Goal: Task Accomplishment & Management: Complete application form

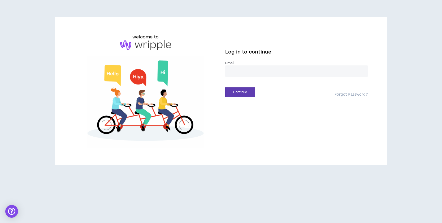
click at [243, 69] on input "email" at bounding box center [296, 71] width 142 height 11
type input "**********"
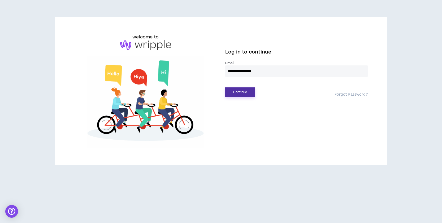
click at [236, 95] on button "Continue" at bounding box center [240, 93] width 30 height 10
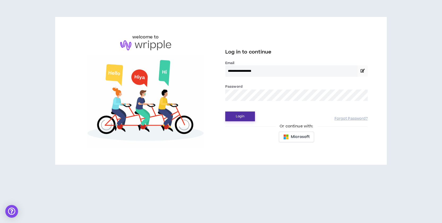
click at [240, 120] on button "Login" at bounding box center [240, 117] width 30 height 10
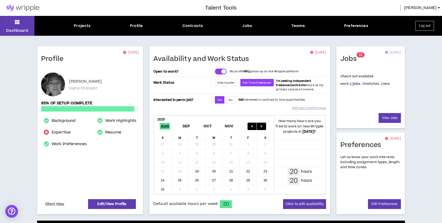
click at [362, 84] on link "2" at bounding box center [363, 83] width 2 height 5
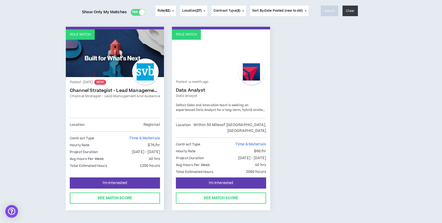
scroll to position [77, 0]
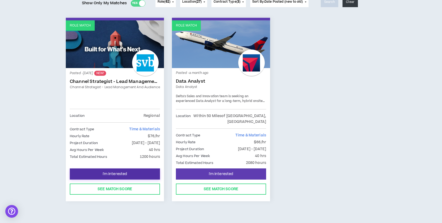
click at [115, 172] on span "I'm Interested" at bounding box center [115, 174] width 25 height 5
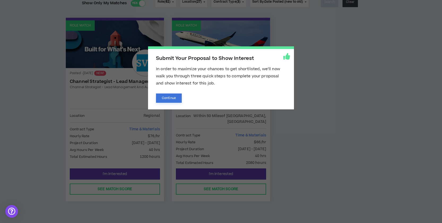
click at [167, 99] on button "Continue" at bounding box center [169, 98] width 26 height 9
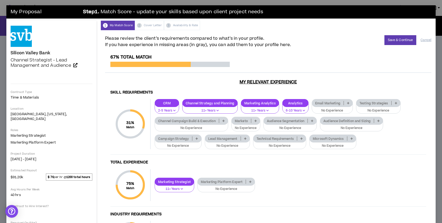
click at [333, 103] on p "Email Marketing" at bounding box center [328, 103] width 32 height 4
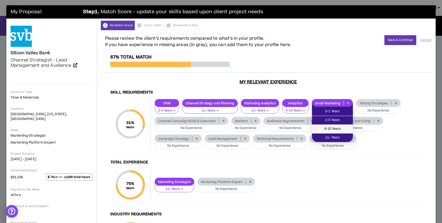
click at [334, 127] on span "6-10 Years" at bounding box center [332, 129] width 34 height 6
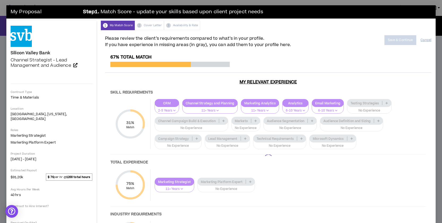
click at [369, 102] on div at bounding box center [268, 159] width 326 height 209
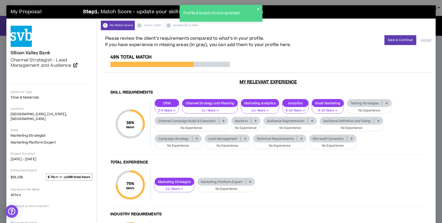
click at [369, 102] on p "Testing Strategies" at bounding box center [364, 103] width 35 height 4
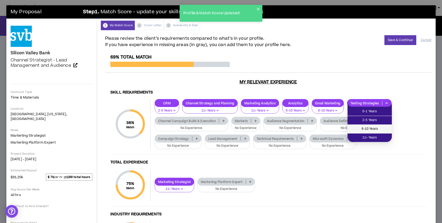
click at [367, 128] on span "6-10 Years" at bounding box center [370, 129] width 38 height 6
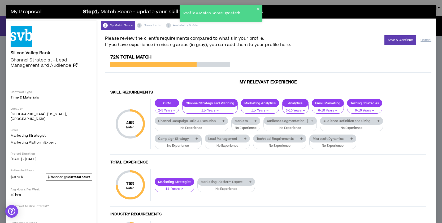
click at [206, 119] on div "Channel Campaign Build & Execution" at bounding box center [191, 121] width 73 height 8
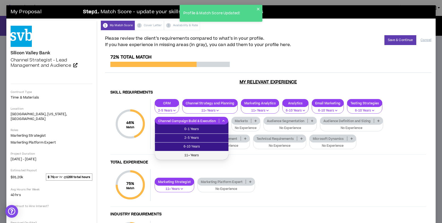
click at [197, 156] on span "11+ Years" at bounding box center [191, 156] width 67 height 6
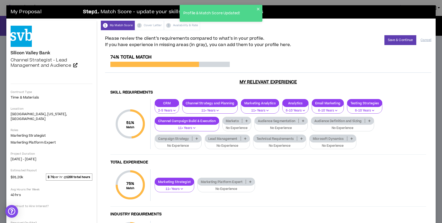
click at [235, 119] on div "Marketo" at bounding box center [236, 121] width 29 height 8
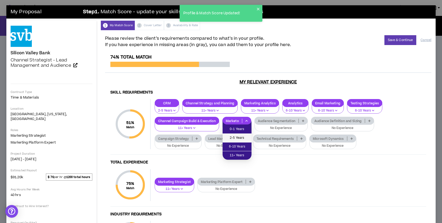
click at [233, 138] on span "2-5 Years" at bounding box center [237, 138] width 23 height 6
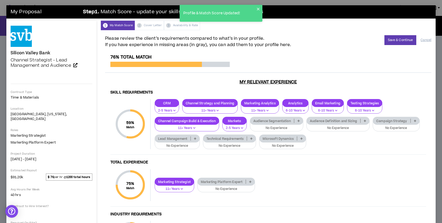
click at [271, 123] on p "Audience Segmentation" at bounding box center [272, 121] width 44 height 4
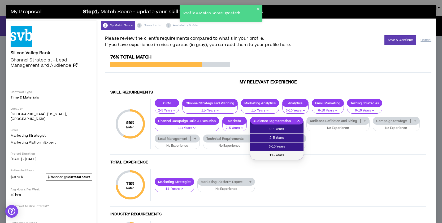
click at [276, 157] on span "11+ Years" at bounding box center [276, 156] width 47 height 6
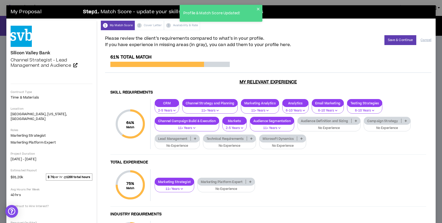
click at [325, 119] on div "Audience Definition and Sizing" at bounding box center [328, 121] width 63 height 8
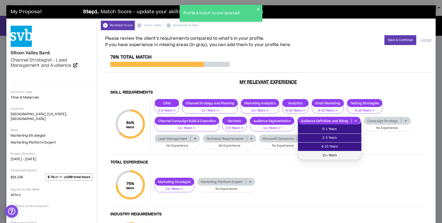
click at [328, 156] on span "11+ Years" at bounding box center [329, 156] width 57 height 6
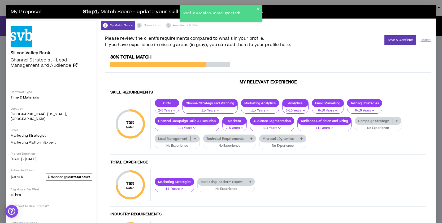
click at [373, 122] on p "Campaign Strategy" at bounding box center [373, 121] width 37 height 4
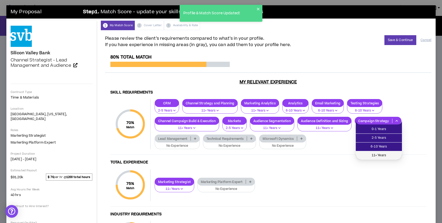
click at [371, 155] on span "11+ Years" at bounding box center [379, 156] width 40 height 6
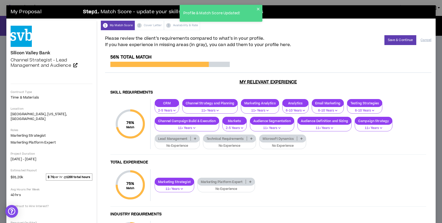
click at [219, 137] on p "Technical Requirements" at bounding box center [225, 139] width 44 height 4
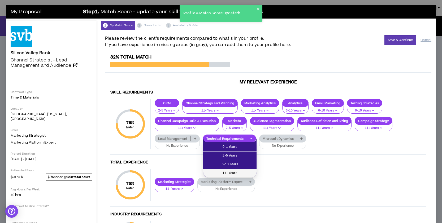
click at [223, 171] on span "11+ Years" at bounding box center [229, 174] width 47 height 6
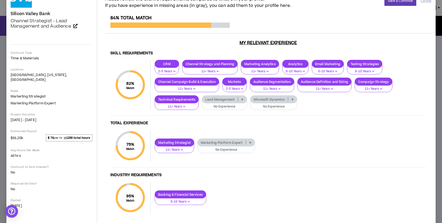
scroll to position [52, 0]
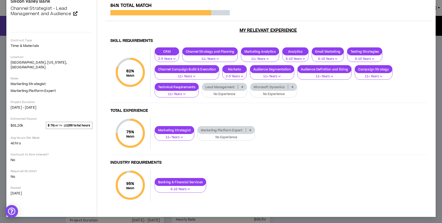
click at [237, 129] on p "Marketing Platform Expert" at bounding box center [222, 130] width 48 height 4
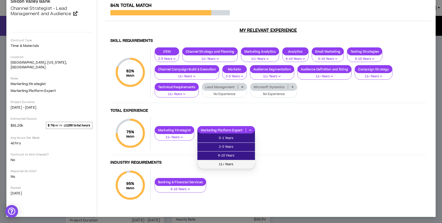
click at [226, 163] on span "11+ Years" at bounding box center [226, 165] width 51 height 6
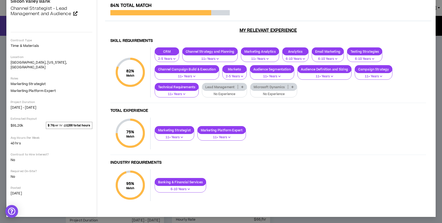
click at [225, 85] on p "Lead Management" at bounding box center [220, 87] width 36 height 4
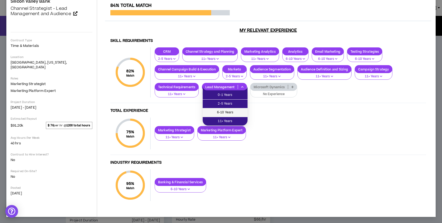
click at [224, 112] on span "6-10 Years" at bounding box center [225, 113] width 38 height 6
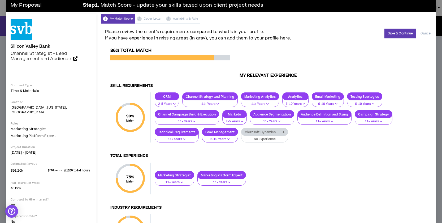
scroll to position [0, 0]
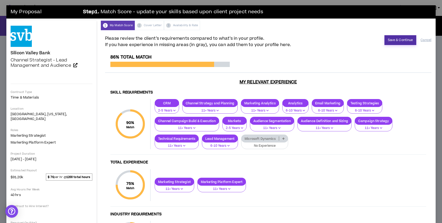
click at [396, 41] on button "Save & Continue" at bounding box center [400, 40] width 32 height 10
